Goal: Information Seeking & Learning: Learn about a topic

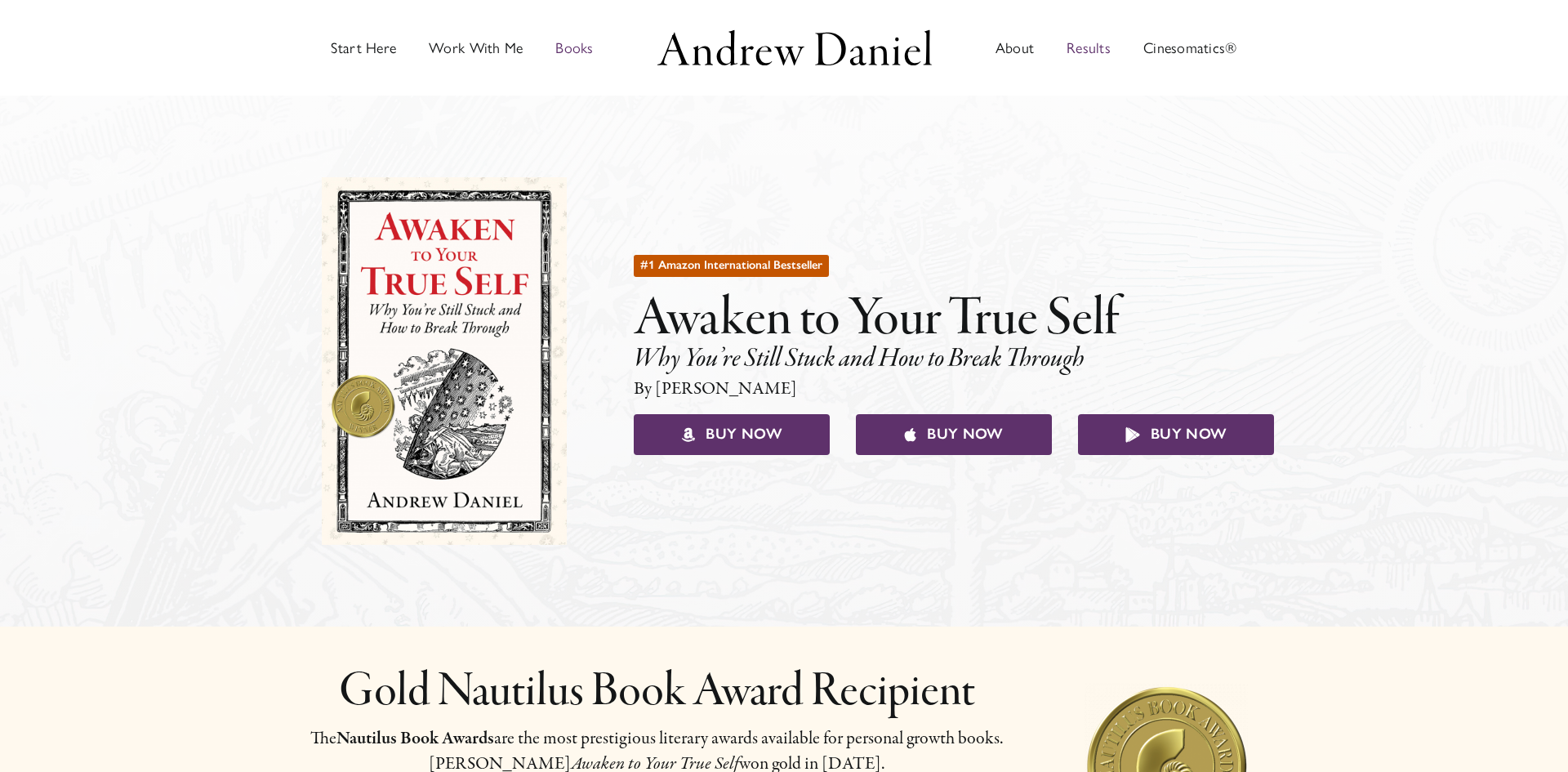
click at [1090, 49] on span "Results" at bounding box center [1088, 48] width 44 height 14
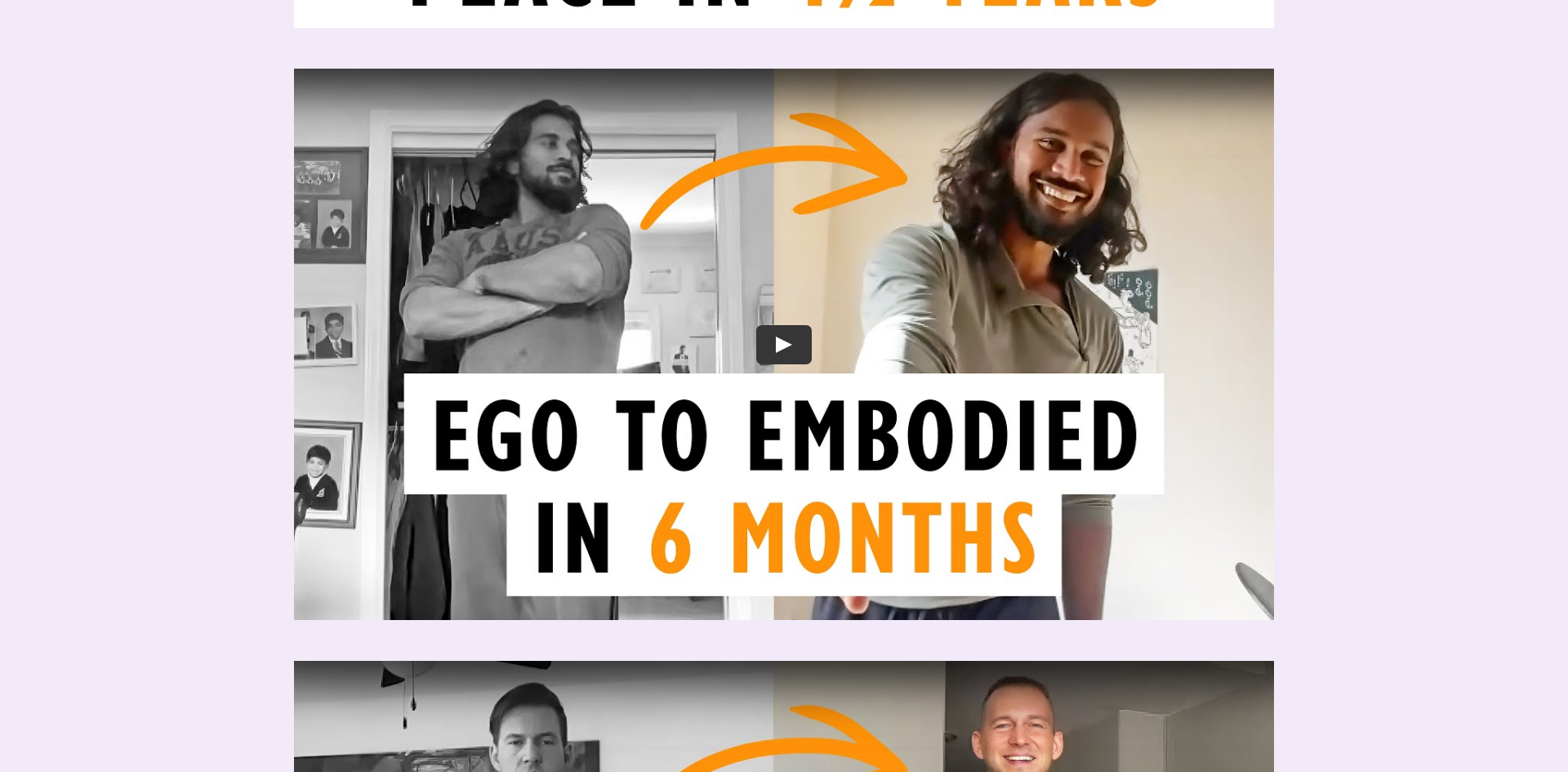
scroll to position [2046, 0]
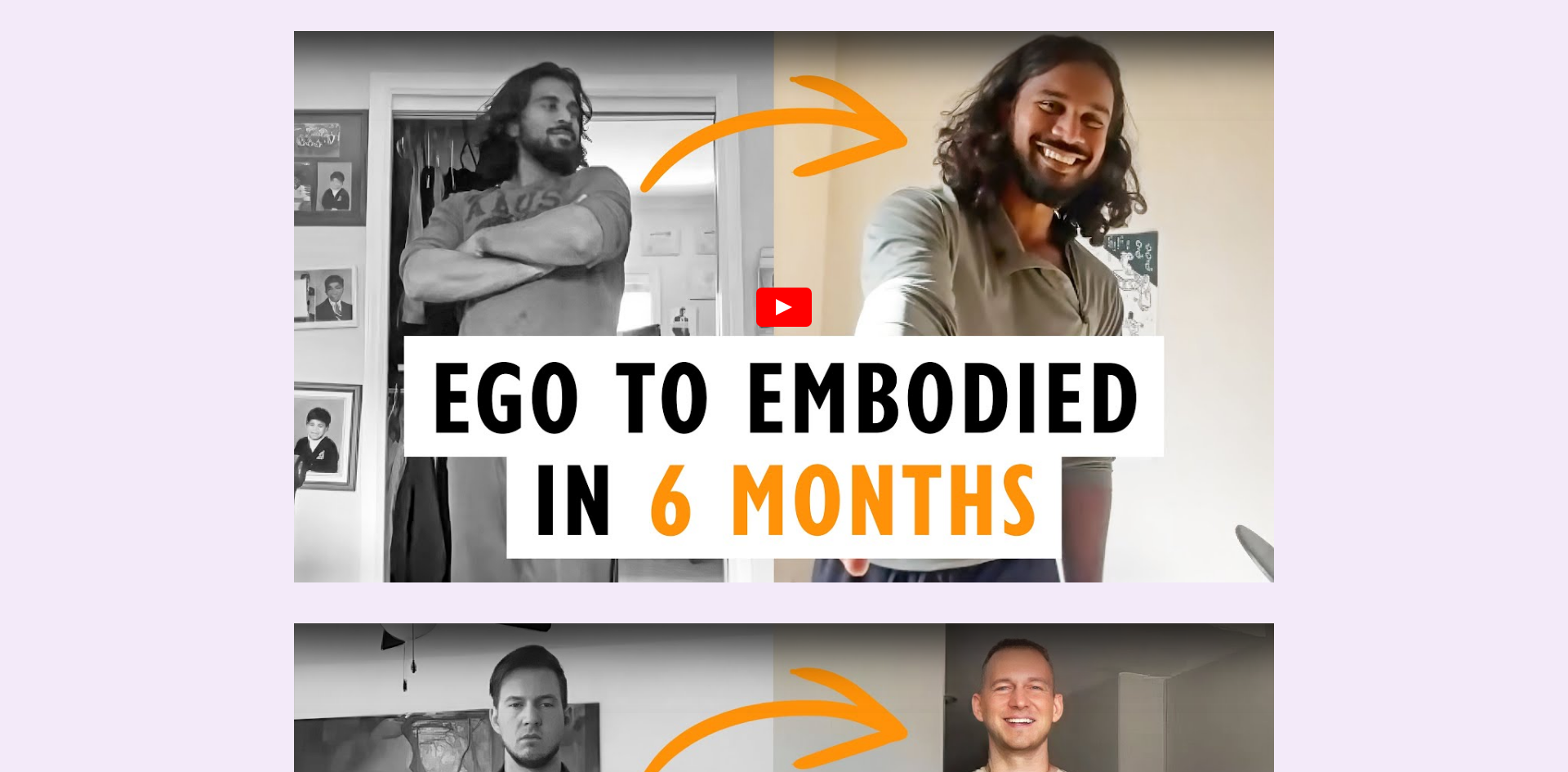
click at [782, 287] on button "Play" at bounding box center [784, 306] width 55 height 39
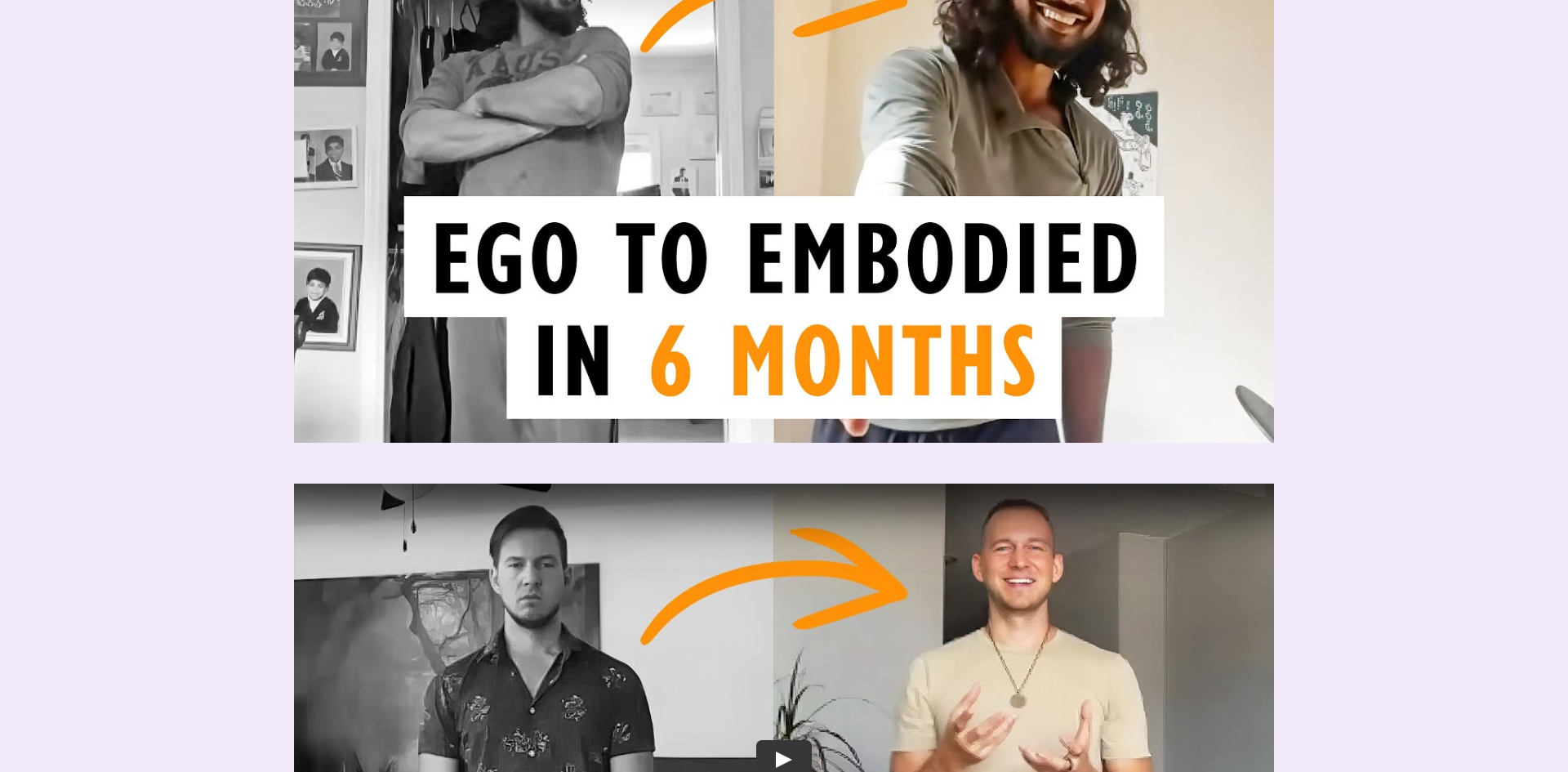
scroll to position [2073, 0]
